Goal: Information Seeking & Learning: Learn about a topic

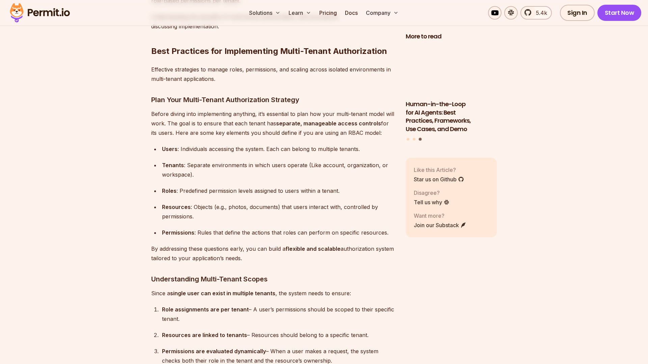
scroll to position [1669, 0]
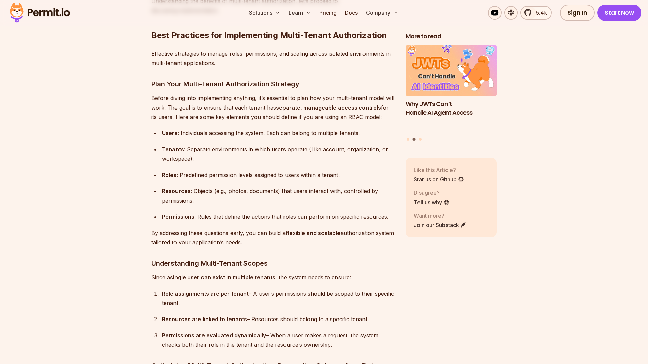
click at [157, 205] on ul "Users : Individuals accessing the system. Each can belong to multiple tenants. …" at bounding box center [273, 175] width 244 height 93
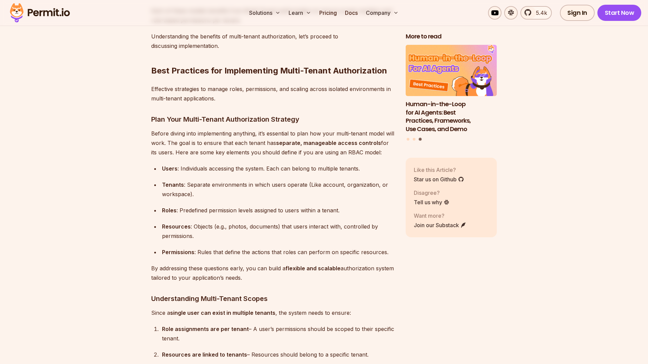
scroll to position [1635, 0]
click at [160, 205] on li "Roles : Predefined permission levels assigned to users within a tenant." at bounding box center [277, 209] width 235 height 9
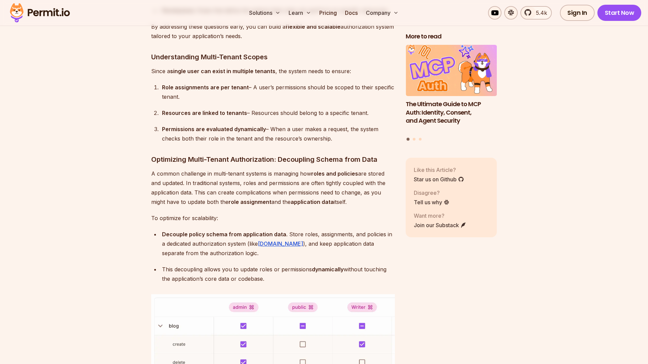
scroll to position [1893, 0]
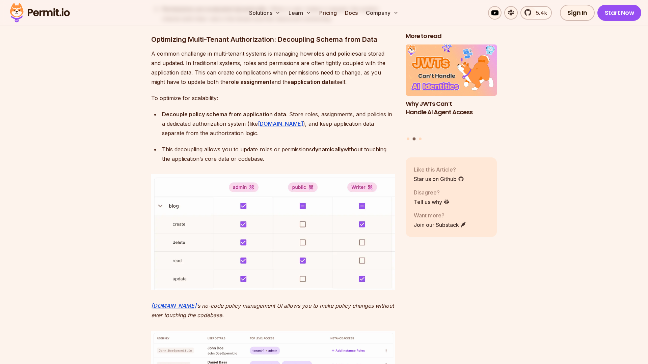
scroll to position [1996, 0]
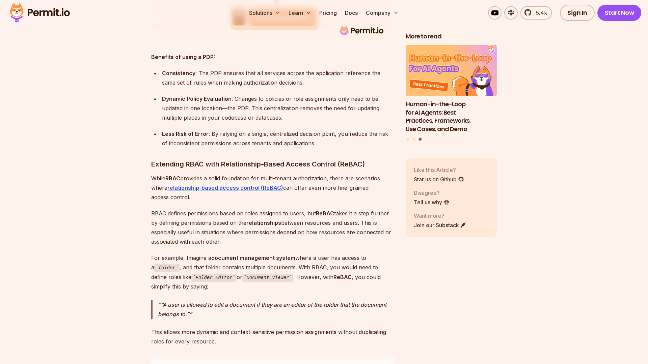
scroll to position [2650, 0]
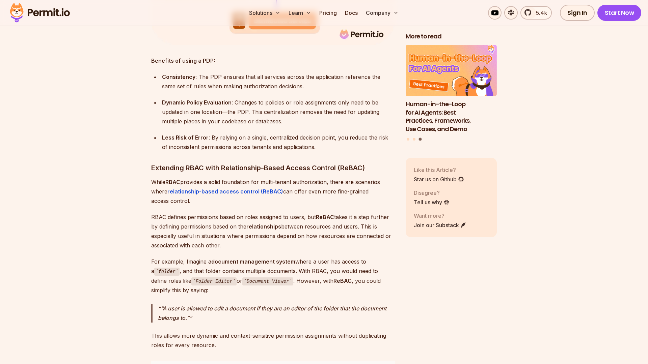
click at [207, 59] on strong "Benefits of using a PDP:" at bounding box center [183, 60] width 64 height 7
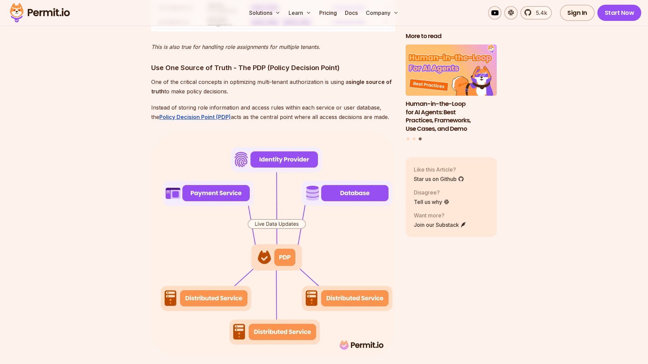
scroll to position [2306, 0]
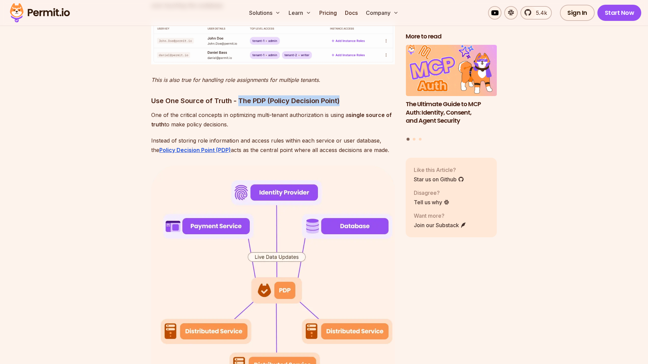
drag, startPoint x: 238, startPoint y: 96, endPoint x: 341, endPoint y: 98, distance: 102.6
click at [341, 98] on h3 "Use One Source of Truth - The PDP (Policy Decision Point)" at bounding box center [273, 100] width 244 height 11
copy h3 "The PDP (Policy Decision Point)"
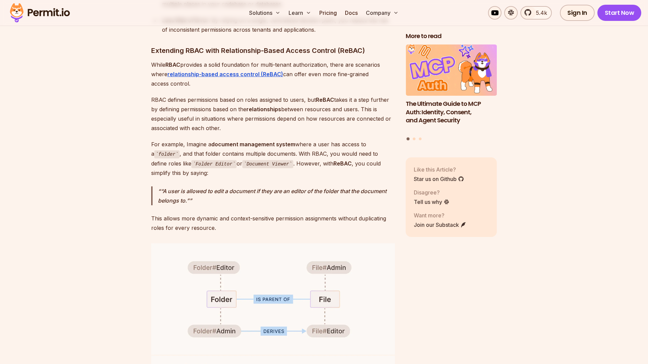
scroll to position [2770, 0]
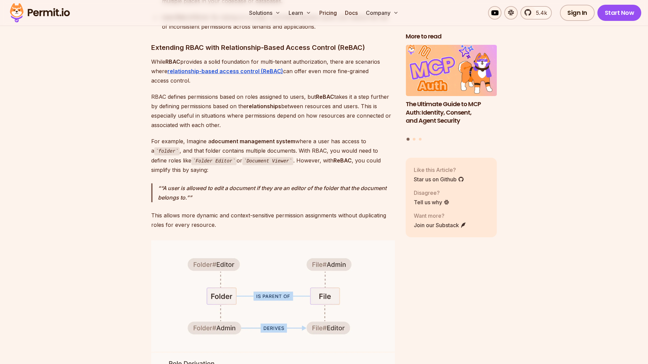
click at [22, 237] on section "Table of Contents Multi-tenant authorization is a model for managing user permi…" at bounding box center [324, 87] width 648 height 4915
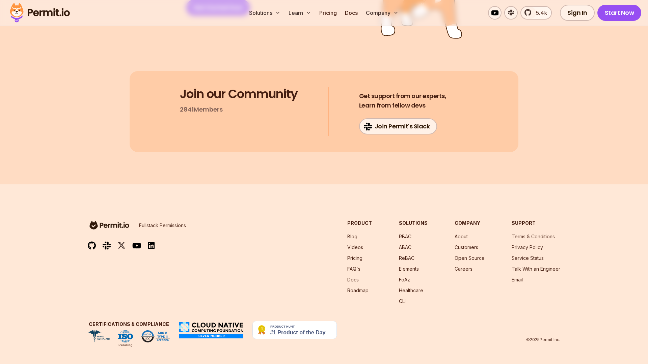
scroll to position [5418, 0]
drag, startPoint x: 5, startPoint y: 188, endPoint x: -14, endPoint y: 184, distance: 19.0
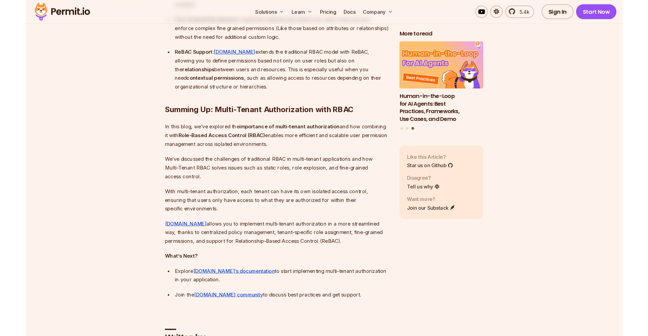
scroll to position [4833, 0]
